Goal: Task Accomplishment & Management: Manage account settings

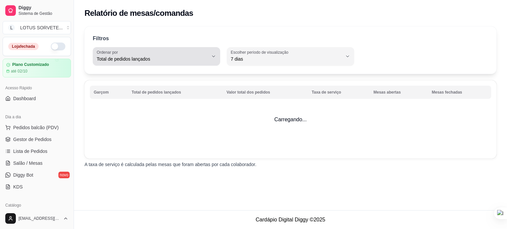
select select "TOTAL_OF_ORDERS"
select select "7"
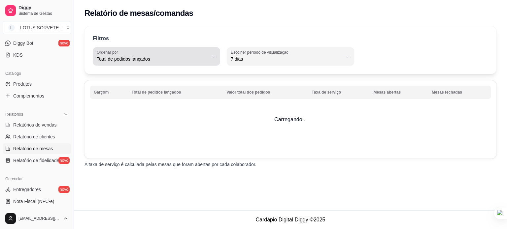
click at [203, 64] on button "Ordenar por Total de pedidos lançados" at bounding box center [156, 56] width 127 height 18
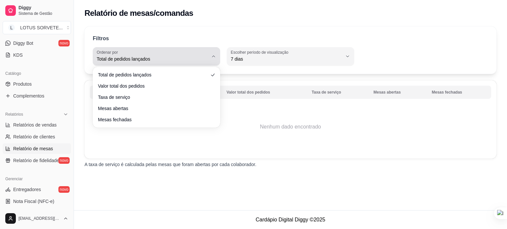
click at [202, 57] on span "Total de pedidos lançados" at bounding box center [152, 59] width 111 height 7
click at [205, 57] on span "Total de pedidos lançados" at bounding box center [152, 59] width 111 height 7
click at [212, 56] on icon "button" at bounding box center [213, 56] width 5 height 5
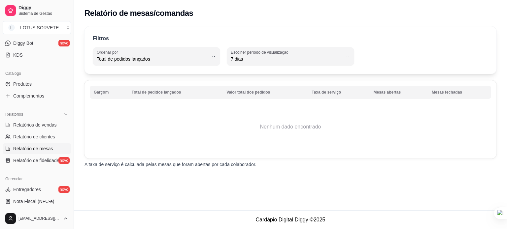
click at [273, 72] on div "Filtros TOTAL_OF_ORDERS Ordenar por Total de pedidos lançados Valor total dos p…" at bounding box center [290, 49] width 412 height 47
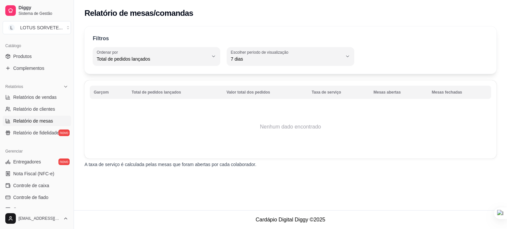
scroll to position [198, 0]
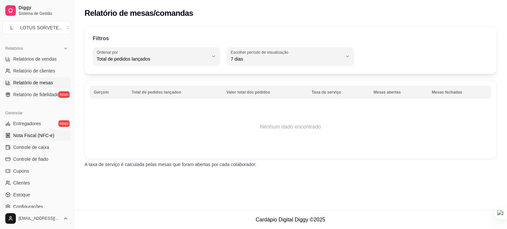
click at [45, 133] on span "Nota Fiscal (NFC-e)" at bounding box center [33, 135] width 41 height 7
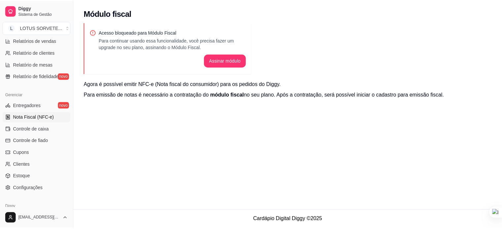
scroll to position [231, 0]
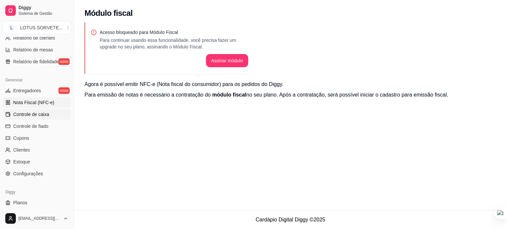
click at [50, 117] on link "Controle de caixa" at bounding box center [37, 114] width 68 height 11
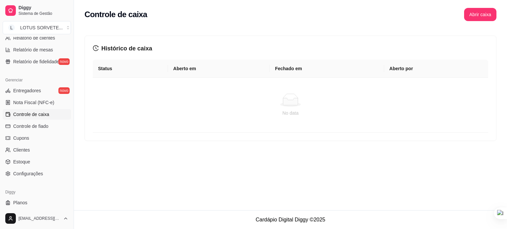
drag, startPoint x: 207, startPoint y: 73, endPoint x: 202, endPoint y: 73, distance: 5.9
click at [203, 73] on th "Aberto em" at bounding box center [219, 69] width 102 height 18
click at [190, 68] on th "Aberto em" at bounding box center [219, 69] width 102 height 18
drag, startPoint x: 238, startPoint y: 76, endPoint x: 261, endPoint y: 77, distance: 23.1
click at [239, 77] on th "Aberto em" at bounding box center [219, 69] width 102 height 18
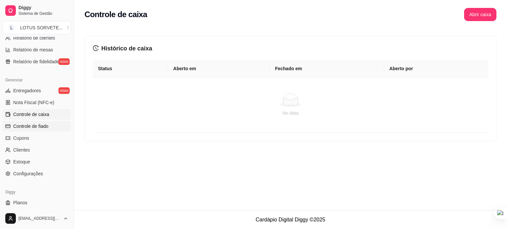
click at [45, 129] on span "Controle de fiado" at bounding box center [30, 126] width 35 height 7
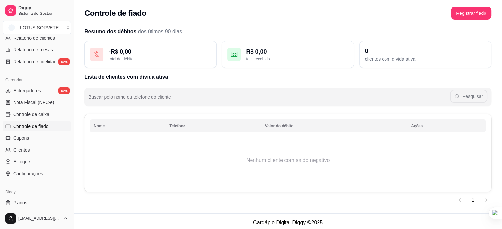
scroll to position [4, 0]
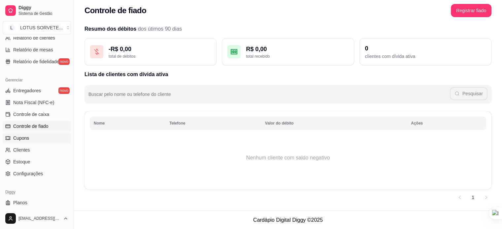
click at [38, 139] on link "Cupons" at bounding box center [37, 138] width 68 height 11
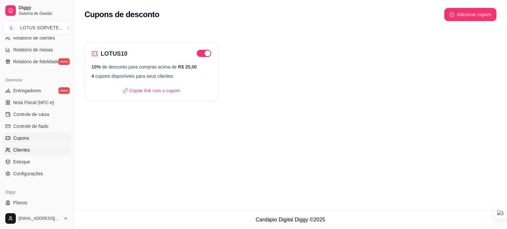
click at [32, 148] on link "Clientes" at bounding box center [37, 150] width 68 height 11
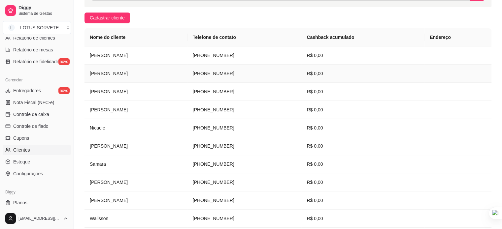
scroll to position [132, 0]
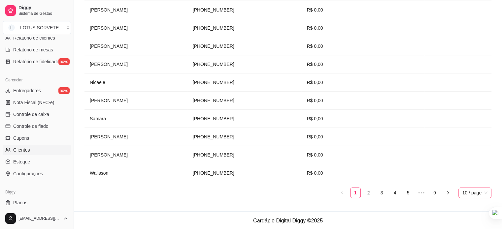
click at [468, 193] on span "10 / page" at bounding box center [474, 193] width 25 height 10
click at [472, 171] on div "50 / page" at bounding box center [474, 169] width 23 height 7
click at [485, 192] on span "10 / page" at bounding box center [474, 193] width 25 height 10
click at [476, 168] on div "50 / page" at bounding box center [474, 169] width 23 height 7
click at [484, 194] on span "10 / page" at bounding box center [474, 193] width 25 height 10
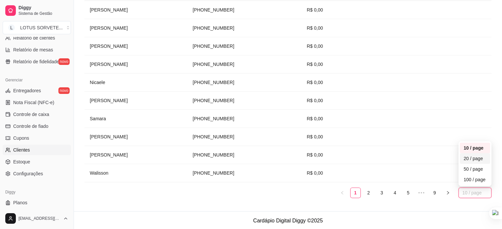
click at [475, 157] on div "20 / page" at bounding box center [474, 158] width 23 height 7
click at [468, 192] on span "10 / page" at bounding box center [474, 193] width 25 height 10
click at [466, 166] on div "50 / page" at bounding box center [474, 169] width 23 height 7
drag, startPoint x: 463, startPoint y: 194, endPoint x: 470, endPoint y: 179, distance: 16.2
click at [467, 193] on span "10 / page" at bounding box center [474, 193] width 25 height 10
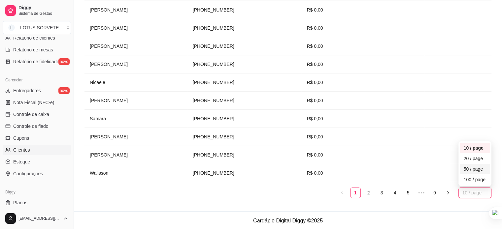
click at [461, 170] on div "50 / page" at bounding box center [474, 169] width 31 height 11
click at [369, 191] on link "2" at bounding box center [368, 193] width 10 height 10
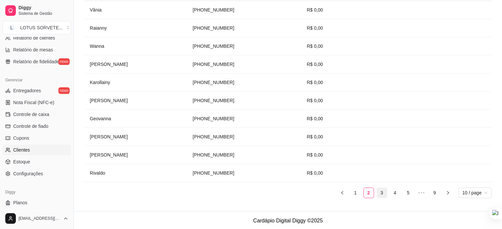
click at [379, 194] on link "3" at bounding box center [382, 193] width 10 height 10
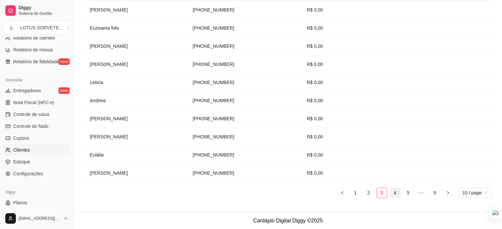
click at [396, 189] on link "4" at bounding box center [395, 193] width 10 height 10
click at [409, 191] on link "6" at bounding box center [408, 193] width 10 height 10
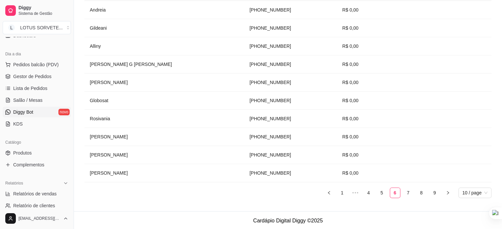
scroll to position [47, 0]
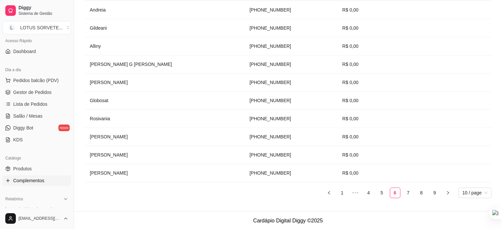
click at [43, 183] on span "Complementos" at bounding box center [28, 180] width 31 height 7
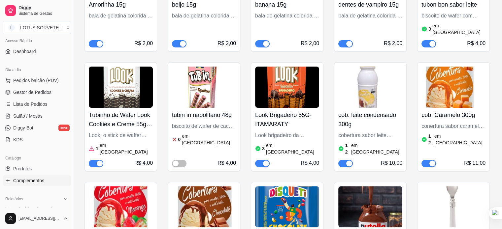
scroll to position [198, 0]
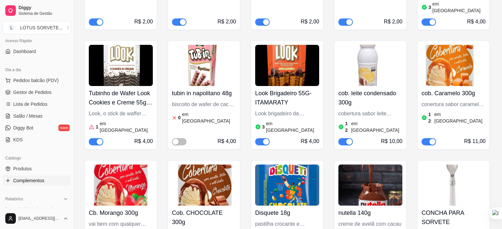
click at [96, 138] on button "button" at bounding box center [96, 141] width 15 height 7
click at [259, 138] on span "button" at bounding box center [262, 141] width 15 height 7
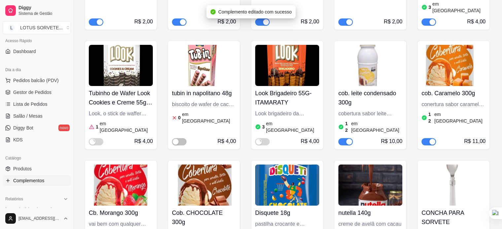
scroll to position [258, 0]
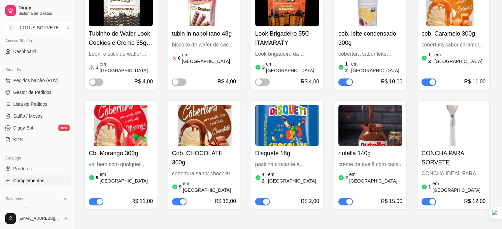
click at [430, 199] on div "button" at bounding box center [432, 202] width 6 height 6
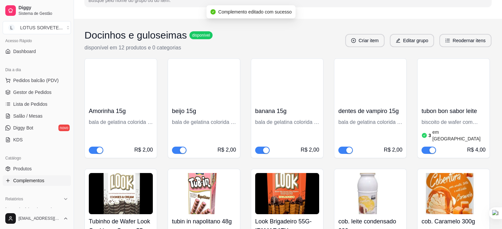
scroll to position [60, 0]
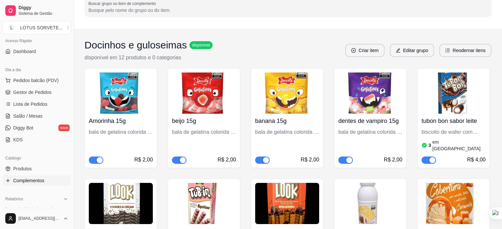
click at [429, 157] on div "button" at bounding box center [432, 160] width 6 height 6
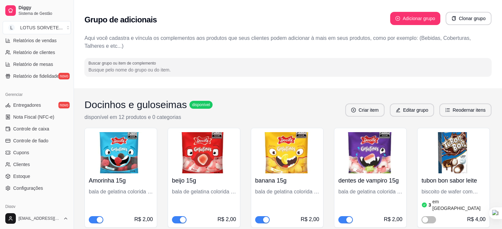
scroll to position [231, 0]
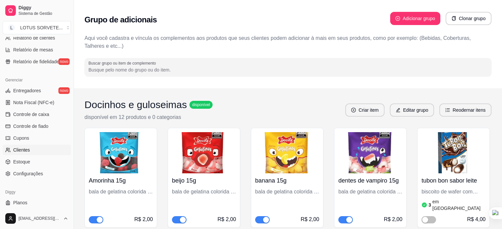
click at [34, 148] on link "Clientes" at bounding box center [37, 150] width 68 height 11
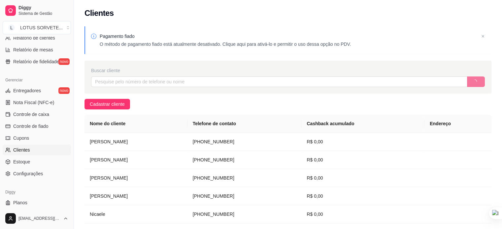
scroll to position [245, 0]
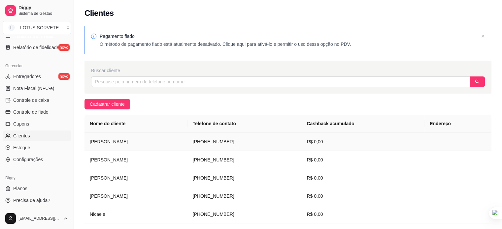
click at [128, 143] on td "[PERSON_NAME]" at bounding box center [135, 142] width 103 height 18
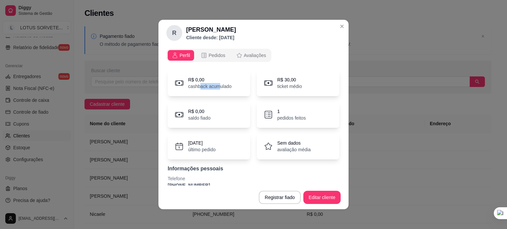
drag, startPoint x: 196, startPoint y: 88, endPoint x: 219, endPoint y: 87, distance: 22.5
click at [215, 88] on p "cashback acumulado" at bounding box center [210, 86] width 44 height 7
click at [329, 27] on header "R [PERSON_NAME] desde: [DATE]" at bounding box center [253, 33] width 190 height 26
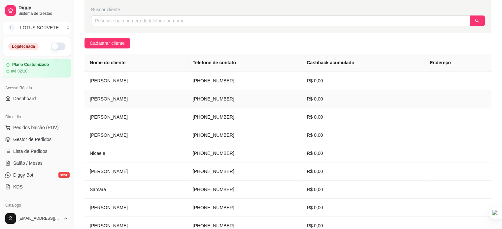
scroll to position [132, 0]
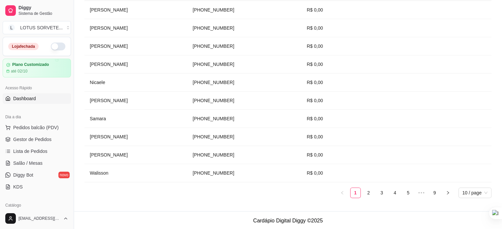
click at [32, 96] on span "Dashboard" at bounding box center [24, 98] width 23 height 7
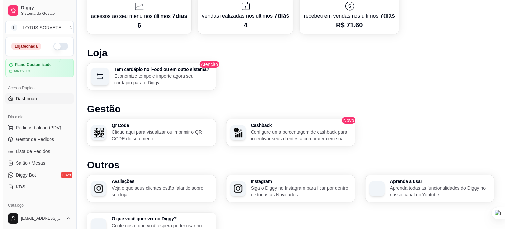
scroll to position [358, 0]
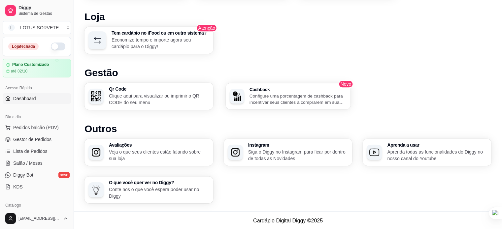
click at [277, 102] on p "Configure uma porcentagem de cashback para incentivar seus clientes a comprarem…" at bounding box center [297, 99] width 97 height 13
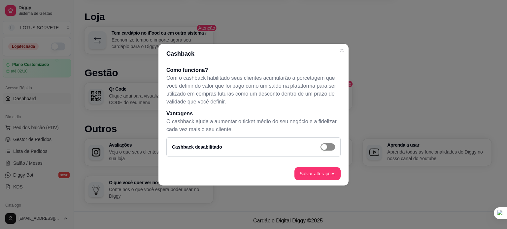
click at [331, 147] on span "button" at bounding box center [327, 146] width 15 height 7
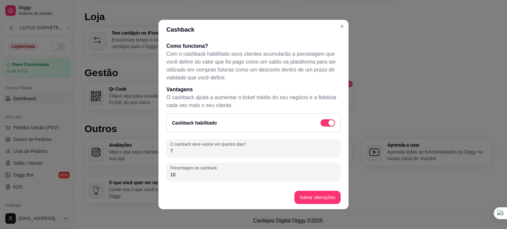
scroll to position [32, 0]
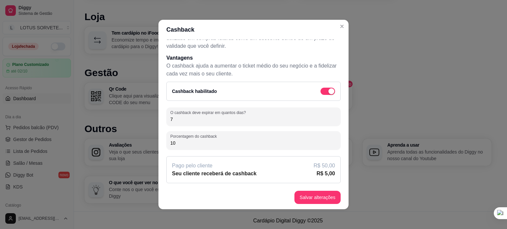
drag, startPoint x: 172, startPoint y: 120, endPoint x: 166, endPoint y: 121, distance: 5.4
click at [166, 121] on div "O cashback deve expirar em quantos dias? 7" at bounding box center [253, 117] width 174 height 18
click at [300, 140] on input "10" at bounding box center [253, 143] width 166 height 7
drag, startPoint x: 276, startPoint y: 142, endPoint x: 162, endPoint y: 137, distance: 113.9
click at [162, 137] on div "Como funciona? Com o cashback habilitado seus clientes acumularão a porcetagem …" at bounding box center [253, 113] width 190 height 146
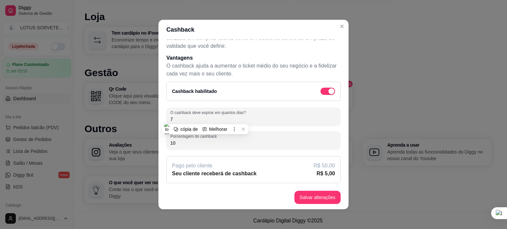
click at [207, 141] on input "10" at bounding box center [253, 143] width 166 height 7
drag, startPoint x: 194, startPoint y: 146, endPoint x: 168, endPoint y: 147, distance: 26.1
click at [168, 147] on div "Porcentagem do cashback 10" at bounding box center [253, 140] width 174 height 18
drag, startPoint x: 199, startPoint y: 144, endPoint x: 164, endPoint y: 143, distance: 35.0
click at [161, 143] on div "Como funciona? Com o cashback habilitado seus clientes acumularão a porcetagem …" at bounding box center [253, 113] width 190 height 146
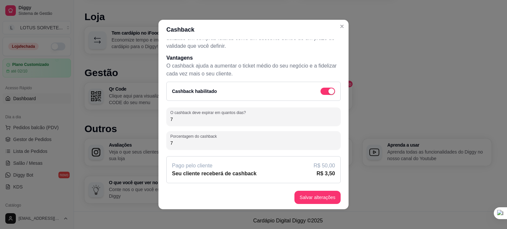
drag, startPoint x: 197, startPoint y: 143, endPoint x: 162, endPoint y: 143, distance: 35.0
click at [162, 143] on div "Como funciona? Com o cashback habilitado seus clientes acumularão a porcetagem …" at bounding box center [253, 113] width 190 height 146
type input "8"
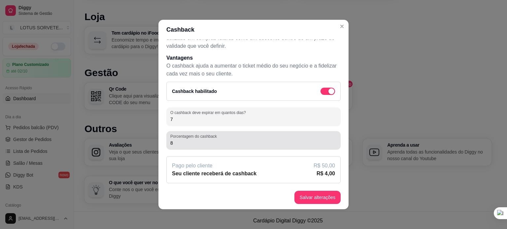
drag, startPoint x: 214, startPoint y: 147, endPoint x: 222, endPoint y: 147, distance: 7.6
click at [215, 147] on div "Porcentagem do cashback 8" at bounding box center [253, 140] width 174 height 18
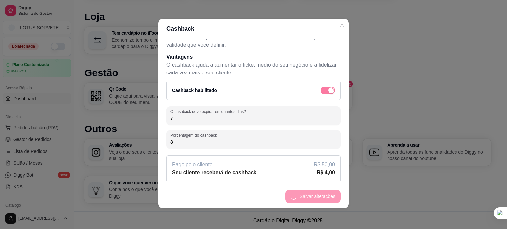
scroll to position [1, 0]
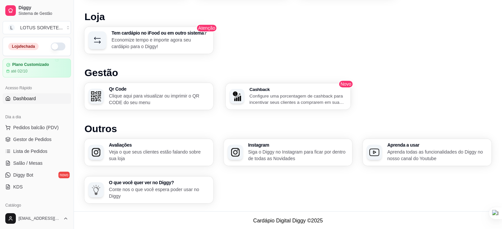
click at [273, 100] on p "Configure uma porcentagem de cashback para incentivar seus clientes a comprarem…" at bounding box center [297, 99] width 97 height 13
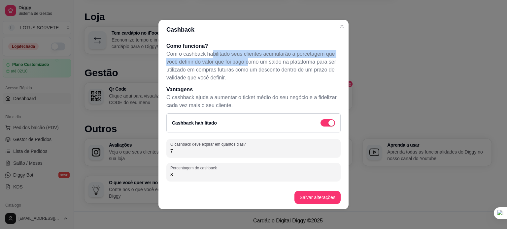
drag, startPoint x: 223, startPoint y: 57, endPoint x: 249, endPoint y: 67, distance: 28.7
click at [248, 64] on p "Com o cashback habilitado seus clientes acumularão a porcetagem que você defini…" at bounding box center [253, 66] width 174 height 32
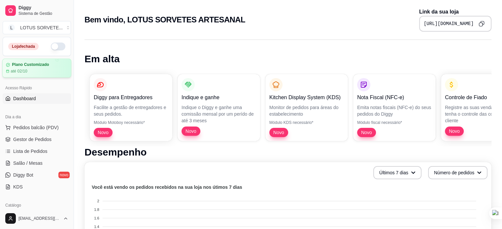
scroll to position [0, 0]
click at [482, 23] on icon "Copy to clipboard" at bounding box center [481, 24] width 6 height 6
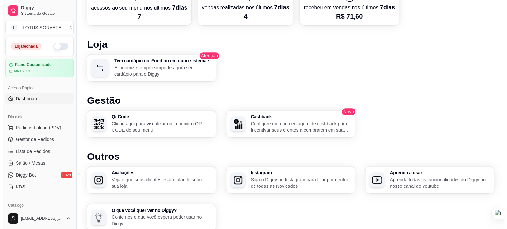
scroll to position [358, 0]
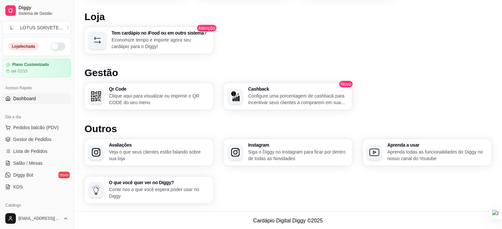
click at [238, 96] on img "button" at bounding box center [235, 96] width 10 height 10
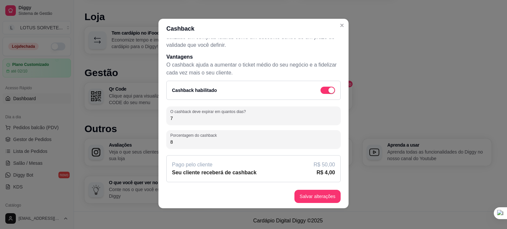
scroll to position [1, 0]
click at [313, 165] on article "R$ 50,00" at bounding box center [323, 165] width 21 height 8
click at [206, 169] on article "Seu cliente receberá de cashback" at bounding box center [214, 173] width 84 height 8
drag, startPoint x: 226, startPoint y: 173, endPoint x: 234, endPoint y: 171, distance: 8.4
click at [226, 172] on article "Seu cliente receberá de cashback" at bounding box center [214, 173] width 84 height 8
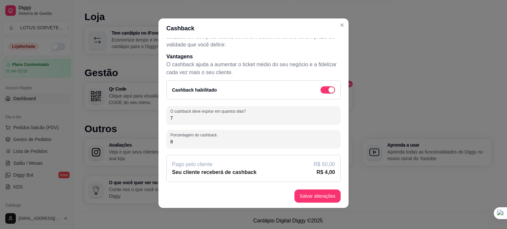
drag, startPoint x: 261, startPoint y: 173, endPoint x: 288, endPoint y: 168, distance: 26.8
click at [263, 172] on div "Seu cliente receberá de cashback R$ 4,00" at bounding box center [253, 173] width 163 height 8
drag, startPoint x: 299, startPoint y: 167, endPoint x: 304, endPoint y: 166, distance: 4.7
click at [303, 166] on div "Pago pelo cliente R$ 50,00" at bounding box center [253, 165] width 163 height 8
click at [317, 164] on article "R$ 50,00" at bounding box center [323, 165] width 21 height 8
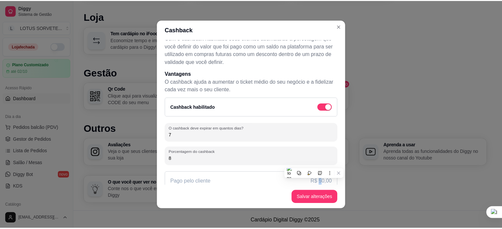
scroll to position [32, 0]
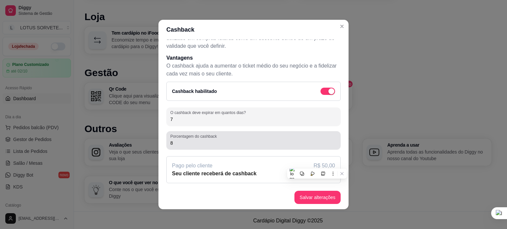
click at [319, 133] on div "Porcentagem do cashback 8" at bounding box center [253, 140] width 174 height 18
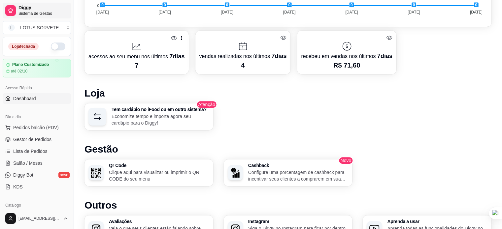
scroll to position [193, 0]
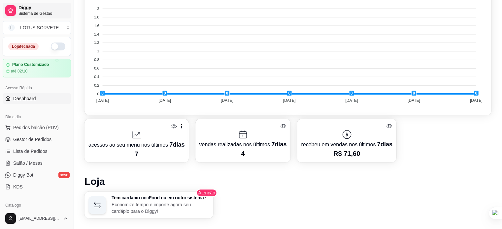
click at [50, 15] on span "Sistema de Gestão" at bounding box center [43, 13] width 50 height 5
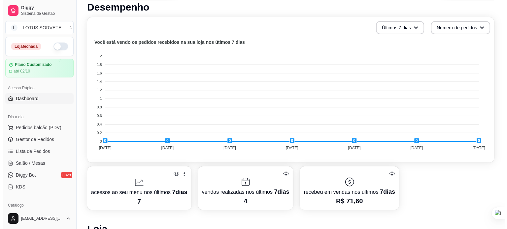
scroll to position [198, 0]
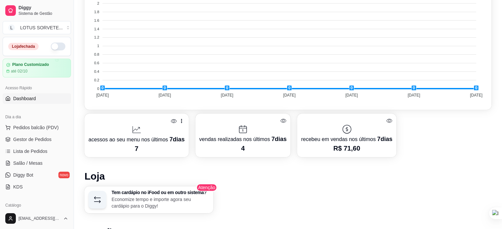
click at [169, 140] on span "7 dias" at bounding box center [176, 139] width 15 height 7
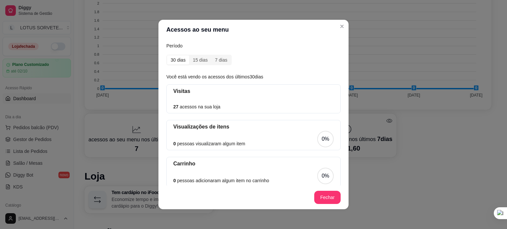
click at [286, 103] on div "27 acessos na sua loja" at bounding box center [253, 106] width 160 height 7
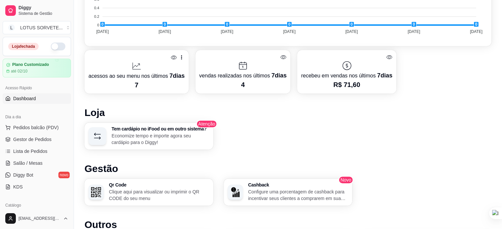
scroll to position [264, 0]
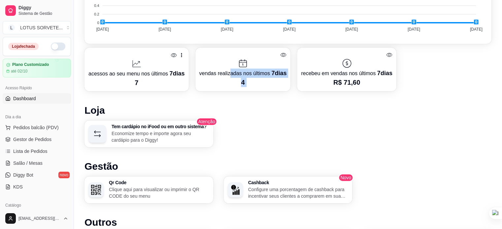
drag, startPoint x: 246, startPoint y: 70, endPoint x: 294, endPoint y: 69, distance: 47.8
click at [294, 69] on div "acessos ao seu menu nos últimos 7 dias 7 vendas realizadas nos últimos 7 dias 4…" at bounding box center [287, 70] width 407 height 44
click at [277, 79] on icon at bounding box center [278, 79] width 5 height 5
drag, startPoint x: 356, startPoint y: 81, endPoint x: 372, endPoint y: 79, distance: 16.9
click at [356, 81] on p "R$ 71,60" at bounding box center [346, 82] width 91 height 9
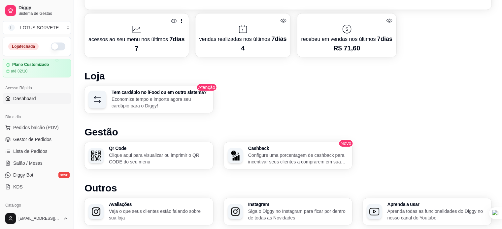
scroll to position [226, 0]
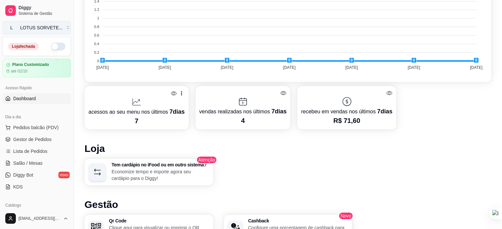
click at [32, 31] on button "L LOTUS SORVETE ..." at bounding box center [37, 27] width 68 height 13
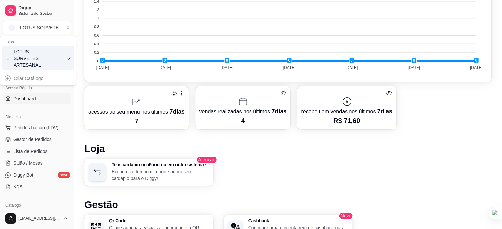
click at [37, 60] on div "LOTUS SORVETES ARTESANAL" at bounding box center [29, 58] width 30 height 20
